Goal: Task Accomplishment & Management: Use online tool/utility

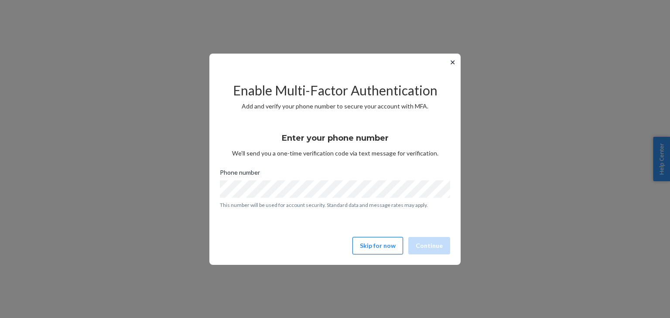
click at [374, 252] on button "Skip for now" at bounding box center [377, 245] width 51 height 17
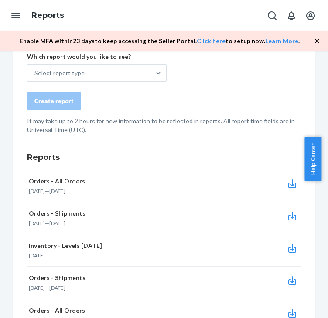
scroll to position [48, 0]
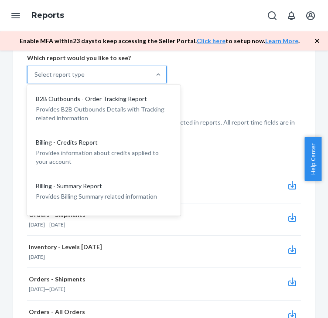
click at [113, 76] on div "Select report type" at bounding box center [88, 75] width 123 height 16
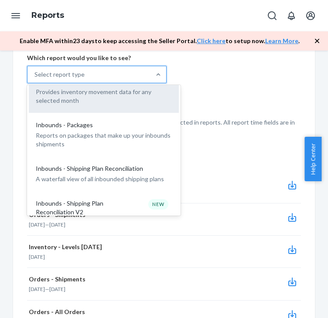
scroll to position [239, 0]
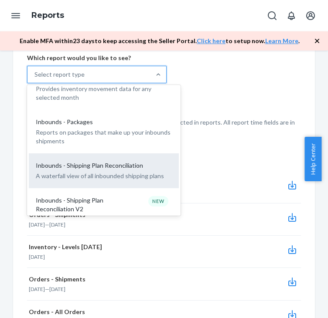
click at [109, 172] on p "A waterfall view of all inbounded shipping plans" at bounding box center [104, 176] width 136 height 9
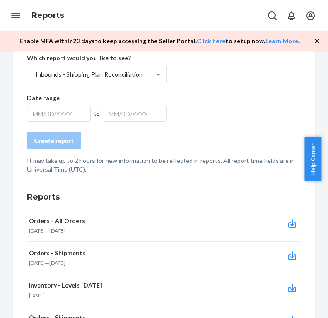
click at [72, 114] on div "MM/DD/YYYY" at bounding box center [59, 114] width 64 height 16
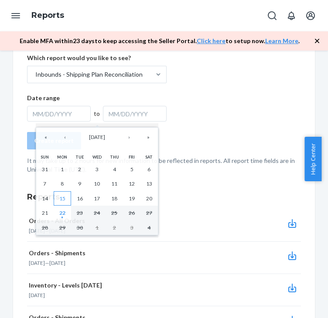
click at [64, 198] on abbr "15" at bounding box center [62, 198] width 6 height 7
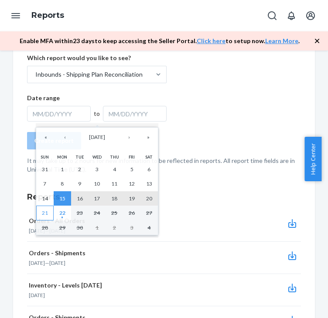
click at [46, 208] on button "21" at bounding box center [44, 213] width 17 height 15
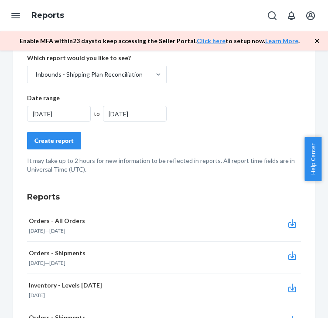
click at [58, 138] on div "Create report" at bounding box center [53, 140] width 39 height 9
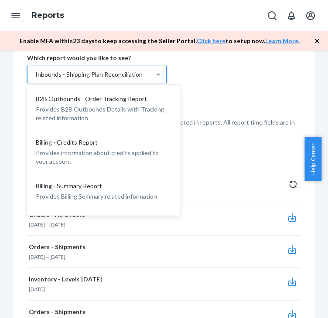
click at [136, 76] on div "Inbounds - Shipping Plan Reconciliation" at bounding box center [88, 74] width 107 height 9
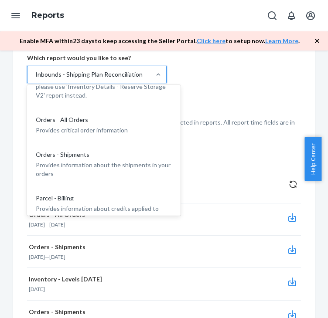
scroll to position [555, 0]
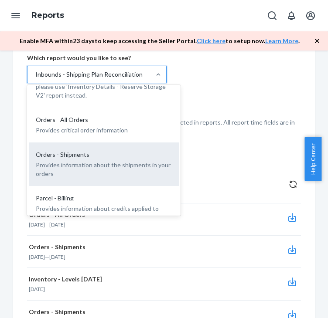
click at [101, 161] on p "Provides information about the shipments in your orders" at bounding box center [104, 169] width 136 height 17
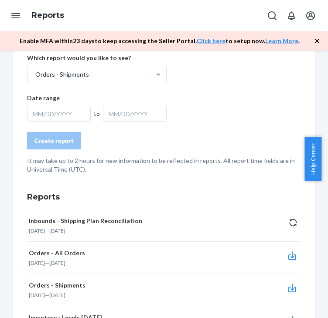
click at [67, 115] on div "MM/DD/YYYY" at bounding box center [59, 114] width 64 height 16
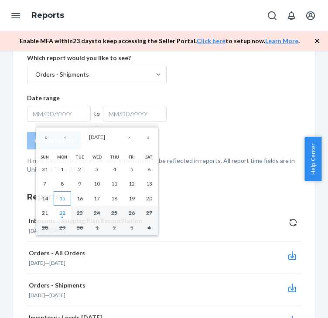
click at [59, 192] on button "15" at bounding box center [62, 198] width 17 height 15
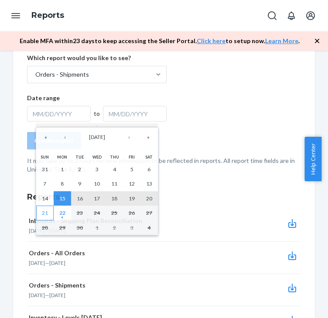
click at [47, 210] on abbr "21" at bounding box center [45, 213] width 6 height 7
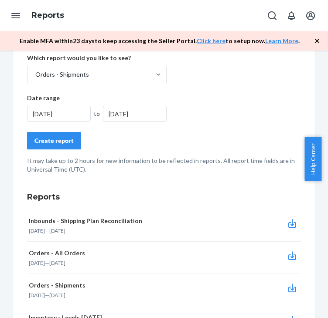
click at [60, 136] on div "Create report" at bounding box center [53, 140] width 39 height 9
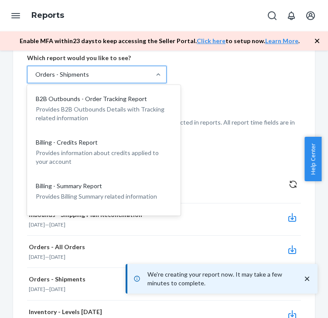
click at [135, 78] on div "Orders - Shipments" at bounding box center [88, 75] width 123 height 16
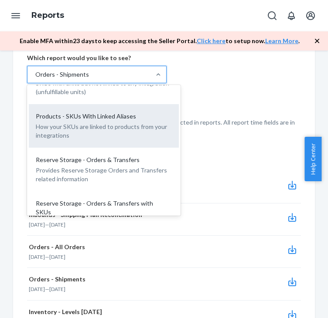
scroll to position [942, 0]
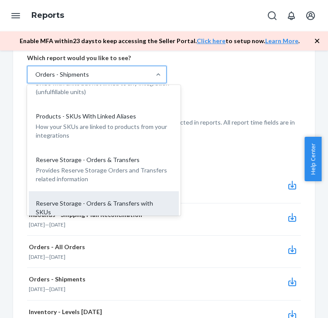
click at [89, 218] on p "Provides Replenishment Order Item Report related information" at bounding box center [104, 226] width 136 height 17
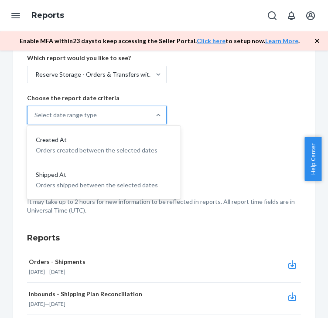
click at [117, 120] on div "Select date range type" at bounding box center [88, 114] width 123 height 17
click at [35, 119] on input "option Created At focused, 1 of 2. 2 results available. Use Up and Down to choo…" at bounding box center [34, 115] width 1 height 9
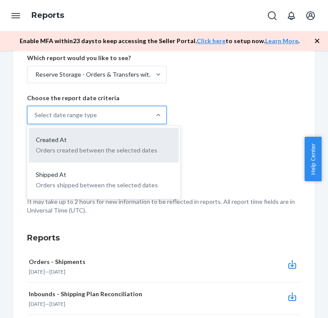
click at [107, 142] on div "Created At" at bounding box center [102, 140] width 140 height 9
click at [35, 119] on input "option Created At focused, 1 of 2. 2 results available. Use Up and Down to choo…" at bounding box center [34, 115] width 1 height 9
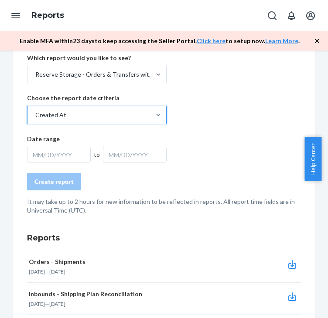
click at [63, 156] on div "MM/DD/YYYY" at bounding box center [59, 155] width 64 height 16
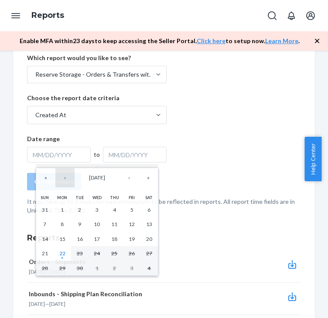
click at [66, 180] on button "‹" at bounding box center [64, 177] width 19 height 19
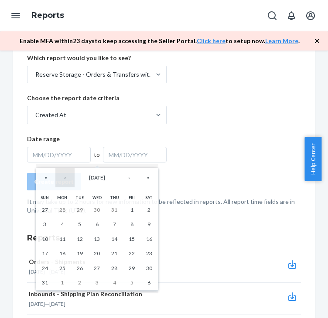
click at [66, 180] on button "‹" at bounding box center [64, 177] width 19 height 19
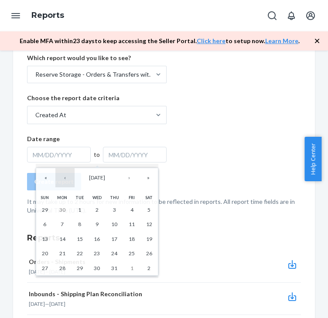
click at [66, 180] on button "‹" at bounding box center [64, 177] width 19 height 19
click at [41, 208] on button "1" at bounding box center [44, 210] width 17 height 15
click at [131, 181] on button "›" at bounding box center [128, 177] width 19 height 19
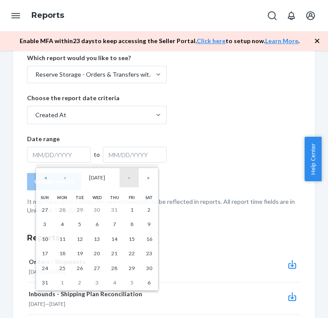
click at [131, 181] on button "›" at bounding box center [128, 177] width 19 height 19
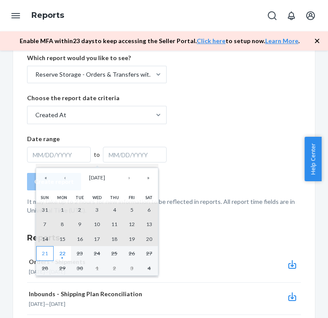
click at [42, 254] on abbr "21" at bounding box center [45, 253] width 6 height 7
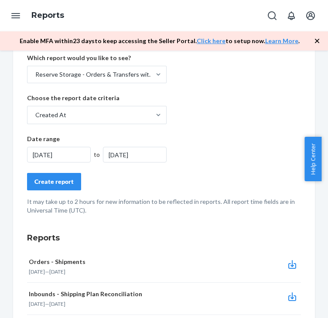
click at [60, 177] on div "Create report" at bounding box center [53, 181] width 39 height 9
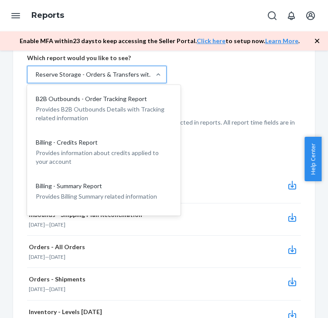
click at [138, 78] on div "Reserve Storage - Orders & Transfers with SKUs" at bounding box center [94, 74] width 119 height 9
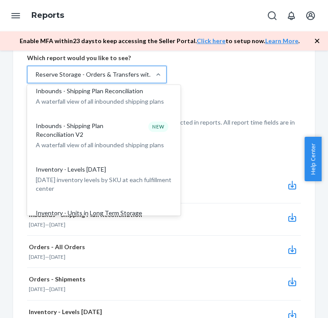
scroll to position [312, 0]
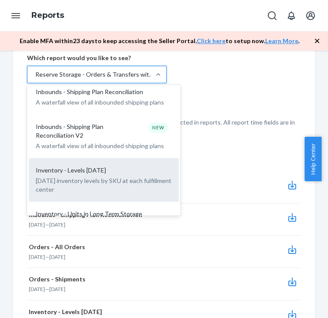
click at [136, 166] on div "Inventory - Levels [DATE]" at bounding box center [102, 170] width 140 height 9
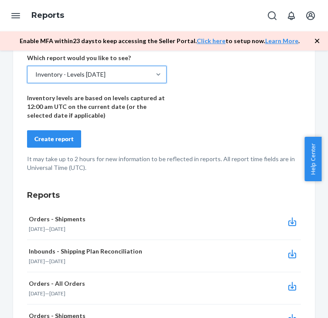
click at [68, 142] on div "Create report" at bounding box center [53, 139] width 39 height 9
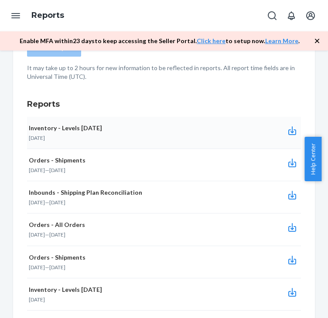
scroll to position [104, 0]
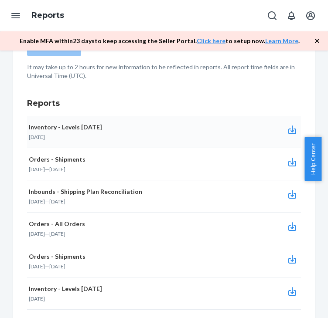
click at [287, 128] on icon "button" at bounding box center [292, 130] width 10 height 10
click at [287, 163] on icon "button" at bounding box center [292, 162] width 10 height 10
click at [287, 196] on icon "button" at bounding box center [292, 194] width 10 height 10
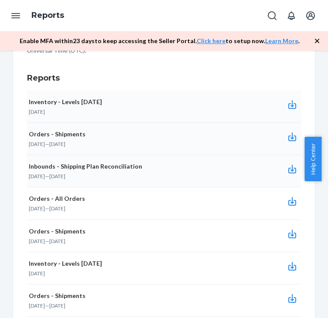
scroll to position [125, 0]
